Goal: Information Seeking & Learning: Understand process/instructions

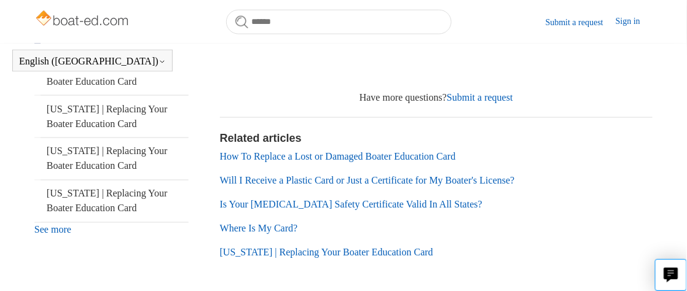
scroll to position [457, 0]
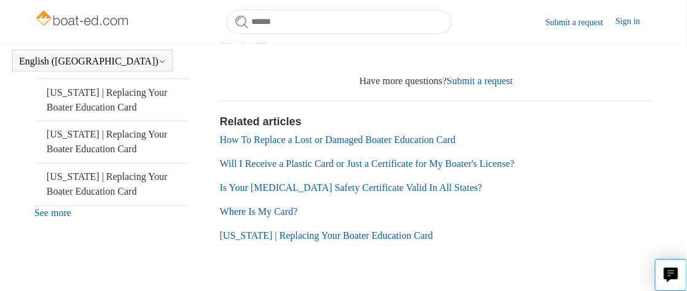
click at [342, 146] on link "How To Replace a Lost or Damaged Boater Education Card" at bounding box center [338, 140] width 236 height 10
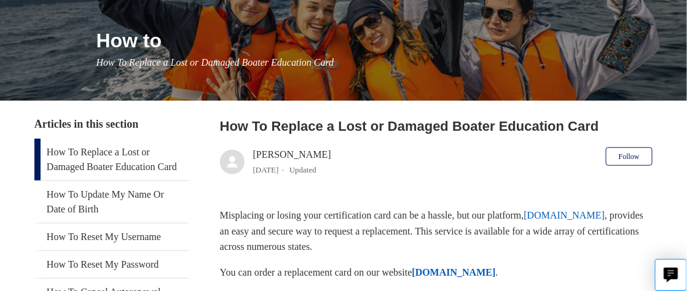
scroll to position [163, 0]
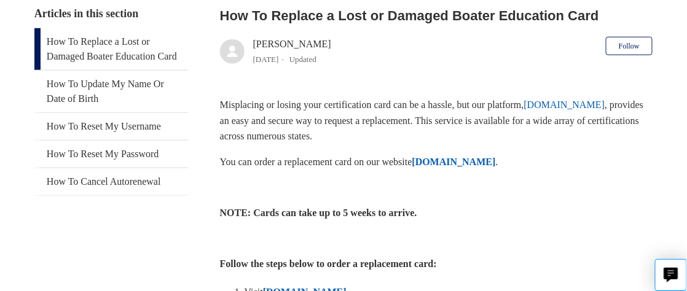
click at [460, 161] on strong "[DOMAIN_NAME]" at bounding box center [454, 162] width 84 height 10
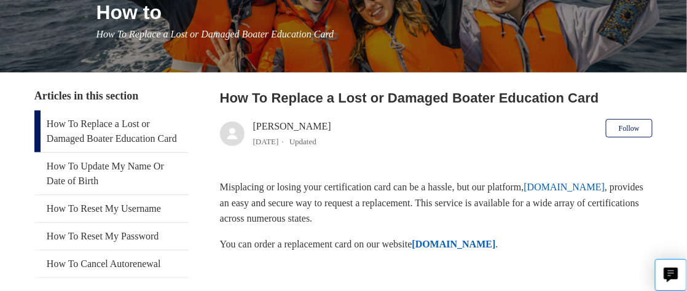
click at [66, 120] on link "How To Replace a Lost or Damaged Boater Education Card" at bounding box center [111, 132] width 155 height 42
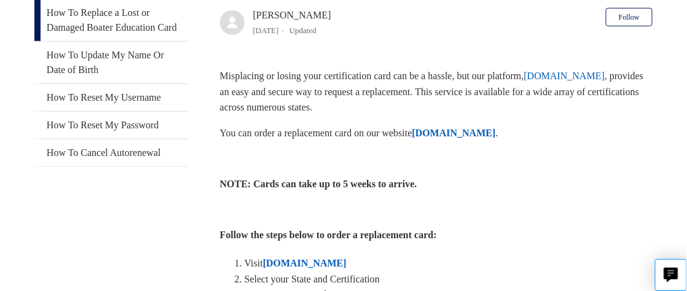
scroll to position [33, 0]
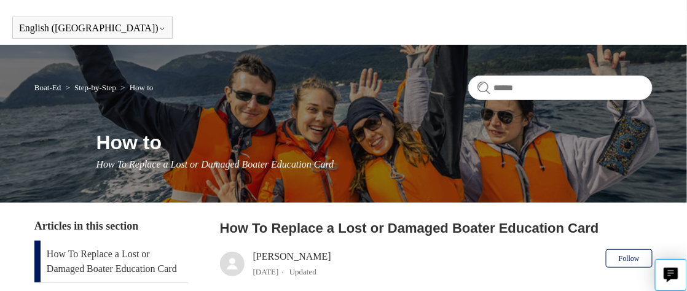
click at [52, 84] on link "Boat-Ed" at bounding box center [47, 87] width 26 height 9
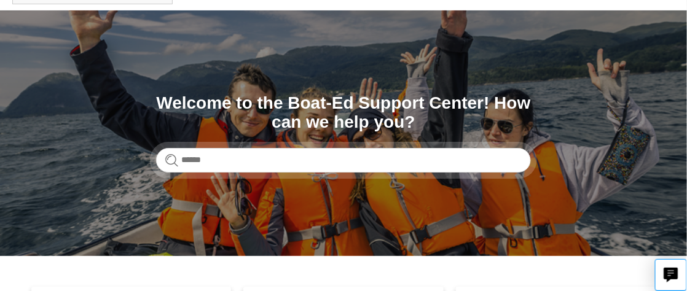
scroll to position [82, 0]
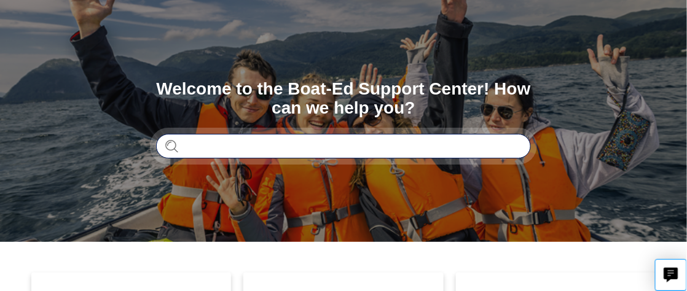
click at [291, 146] on input "Search" at bounding box center [343, 146] width 375 height 25
type input "*********"
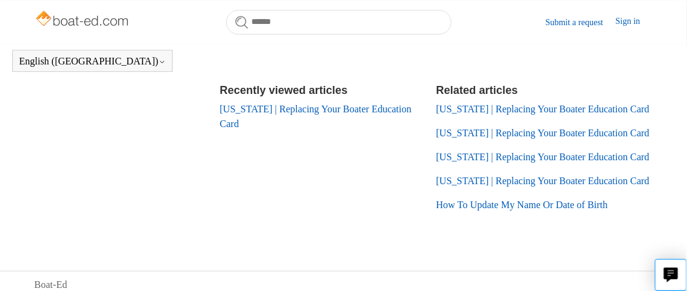
scroll to position [949, 0]
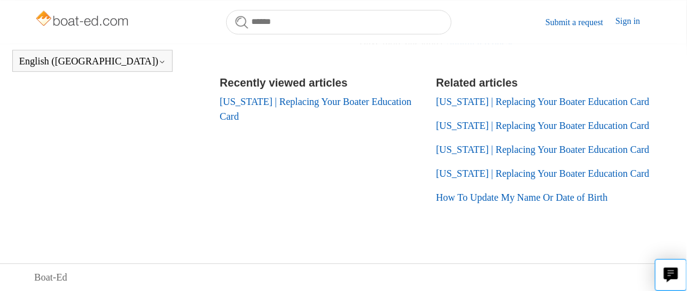
click at [246, 122] on link "[US_STATE] | Replacing Your Boater Education Card" at bounding box center [316, 108] width 192 height 25
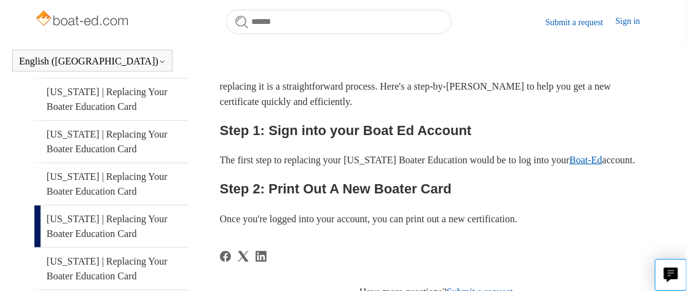
scroll to position [246, 0]
click at [602, 165] on link "Boat-Ed" at bounding box center [585, 160] width 33 height 10
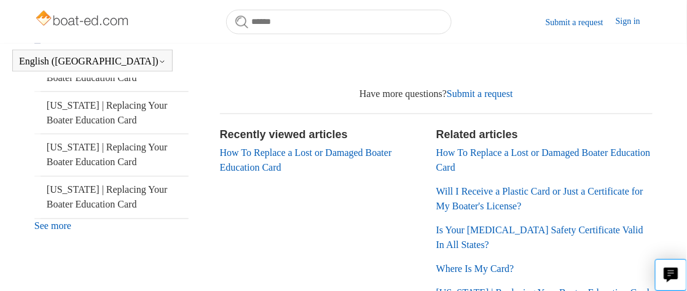
scroll to position [457, 0]
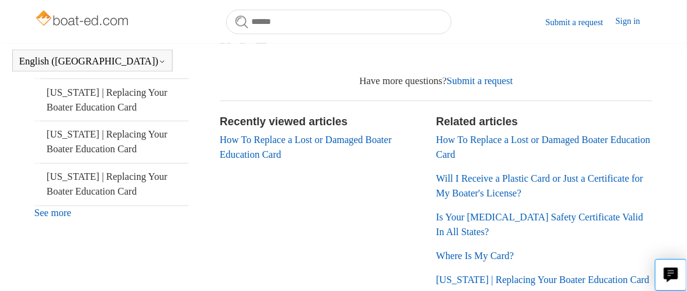
click at [300, 158] on link "How To Replace a Lost or Damaged Boater Education Card" at bounding box center [306, 147] width 172 height 25
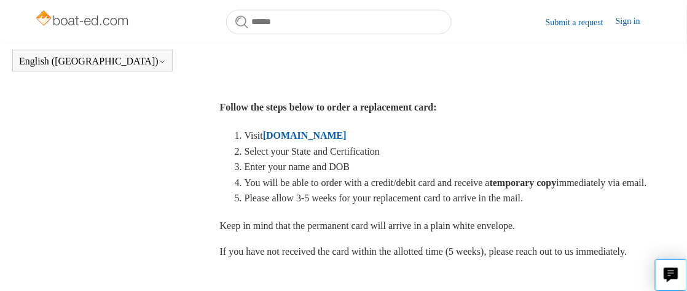
scroll to position [375, 0]
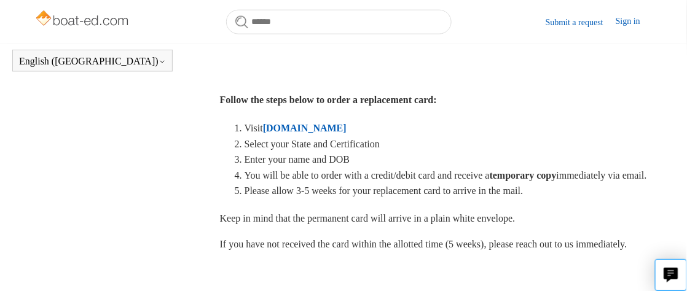
click at [311, 124] on strong "[DOMAIN_NAME]" at bounding box center [305, 128] width 84 height 10
